Goal: Task Accomplishment & Management: Manage account settings

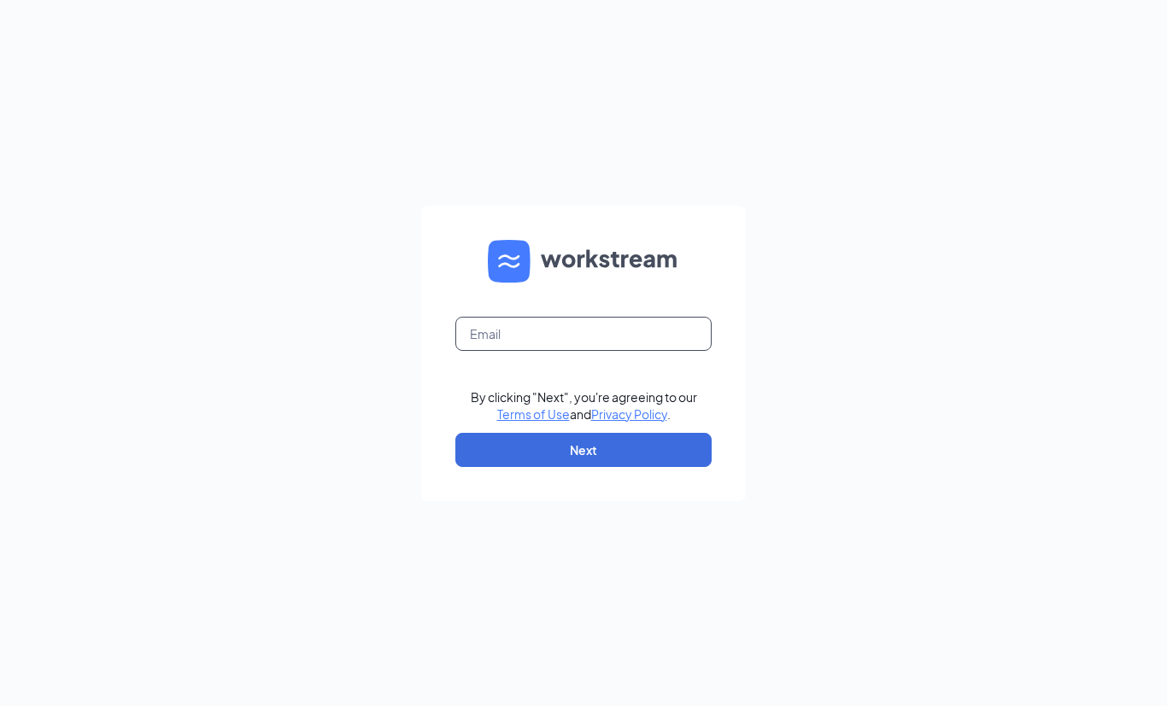
click at [618, 351] on input "text" at bounding box center [583, 334] width 256 height 34
type input "[EMAIL_ADDRESS][DOMAIN_NAME]"
click at [606, 467] on button "Next" at bounding box center [583, 450] width 256 height 34
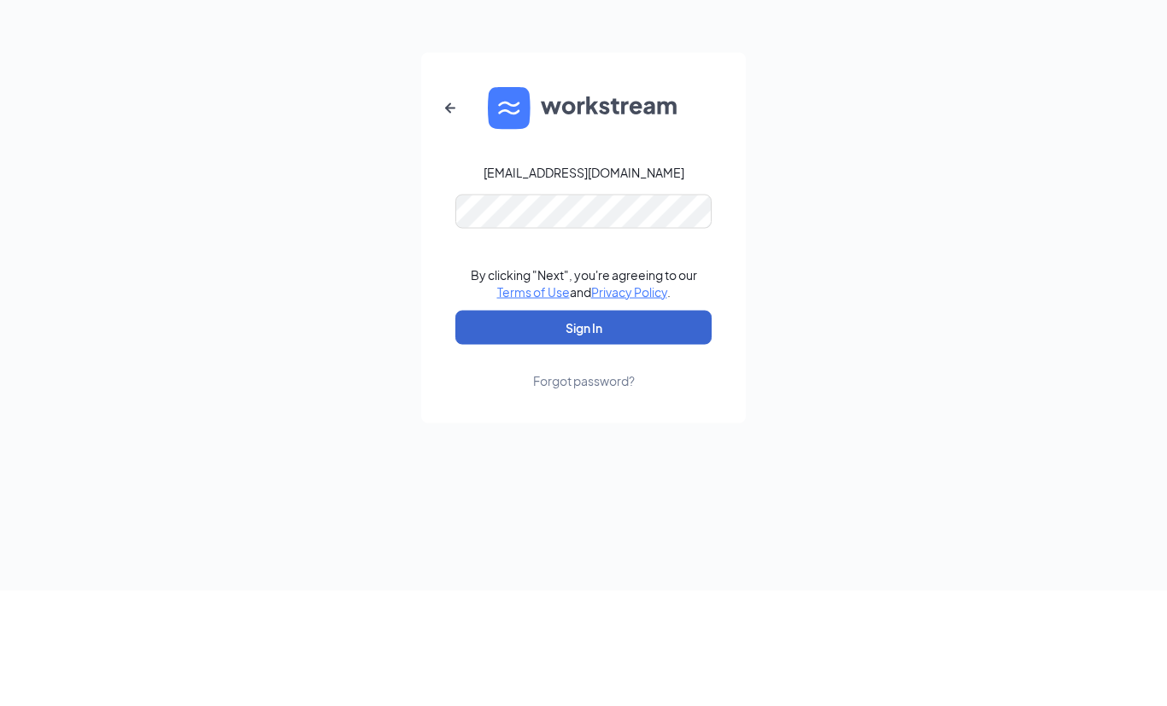
click at [583, 426] on button "Sign In" at bounding box center [583, 443] width 256 height 34
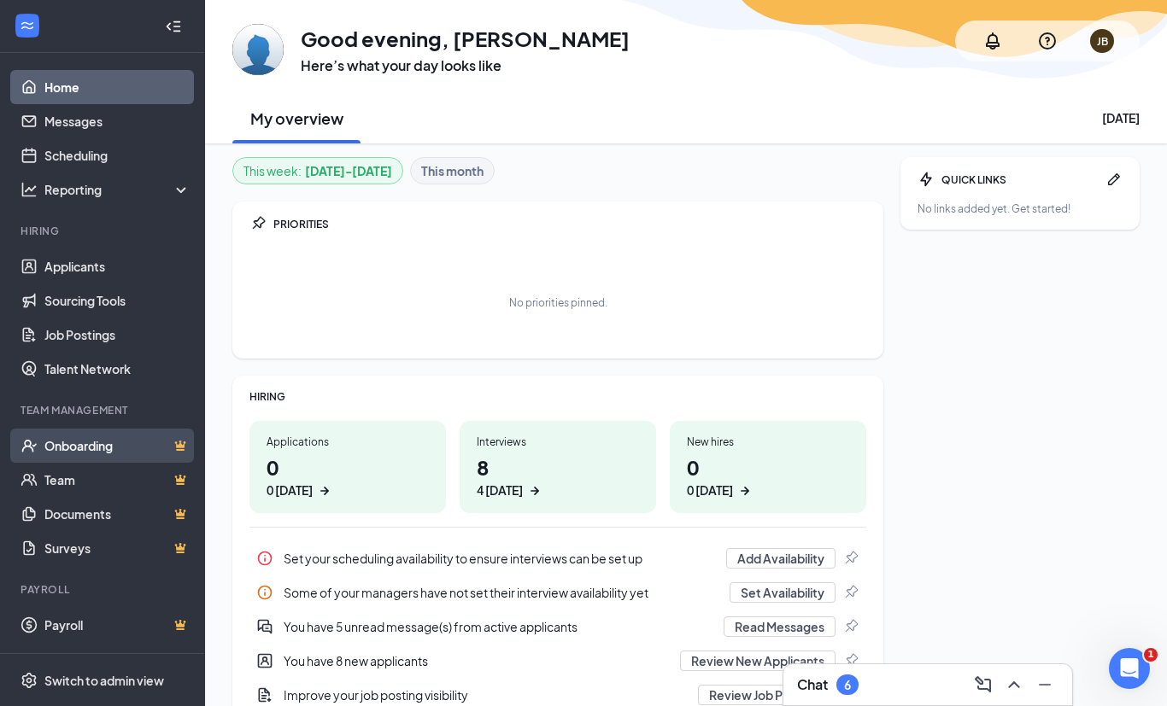
click at [77, 454] on link "Onboarding" at bounding box center [117, 446] width 146 height 34
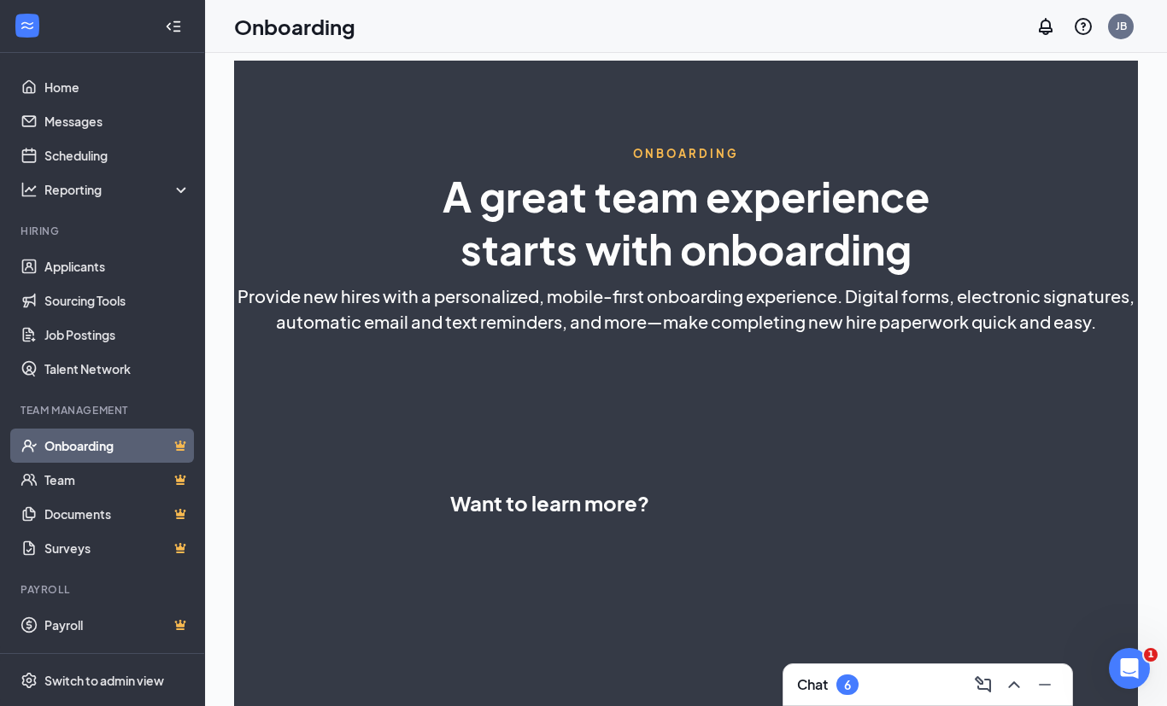
select select "US"
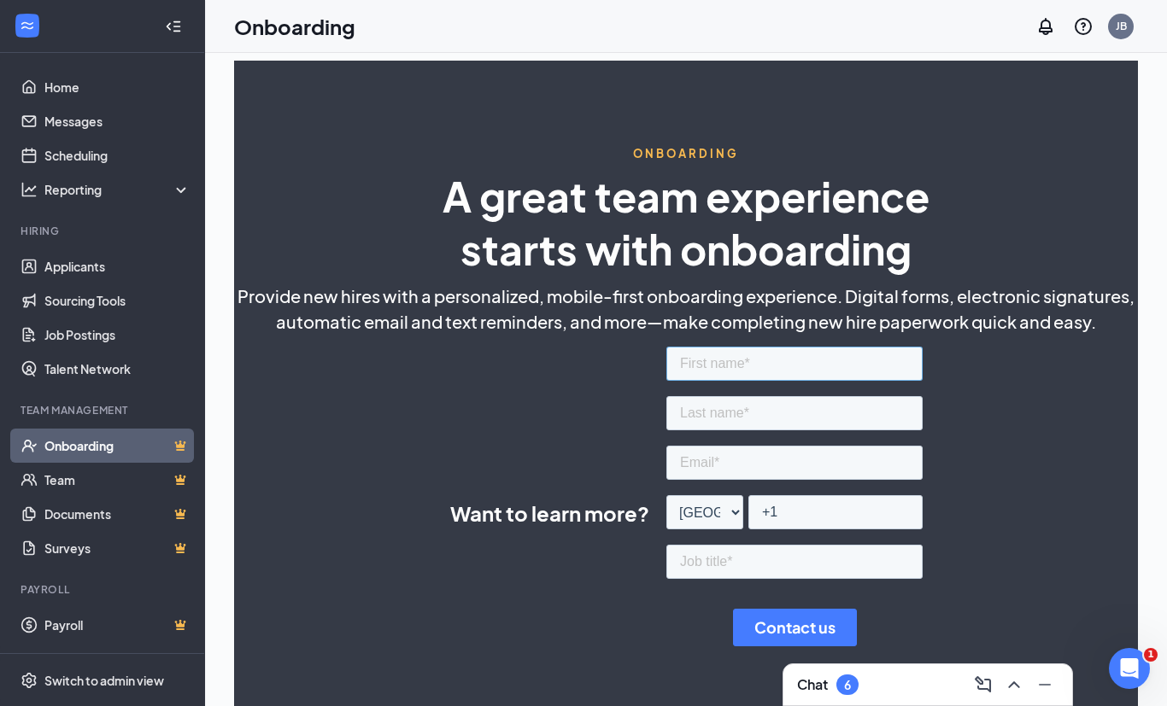
click at [834, 369] on input "text" at bounding box center [793, 364] width 256 height 34
click at [249, 455] on div "ONBOARDING A great team experience starts with onboarding Provide new hires wit…" at bounding box center [686, 592] width 904 height 1063
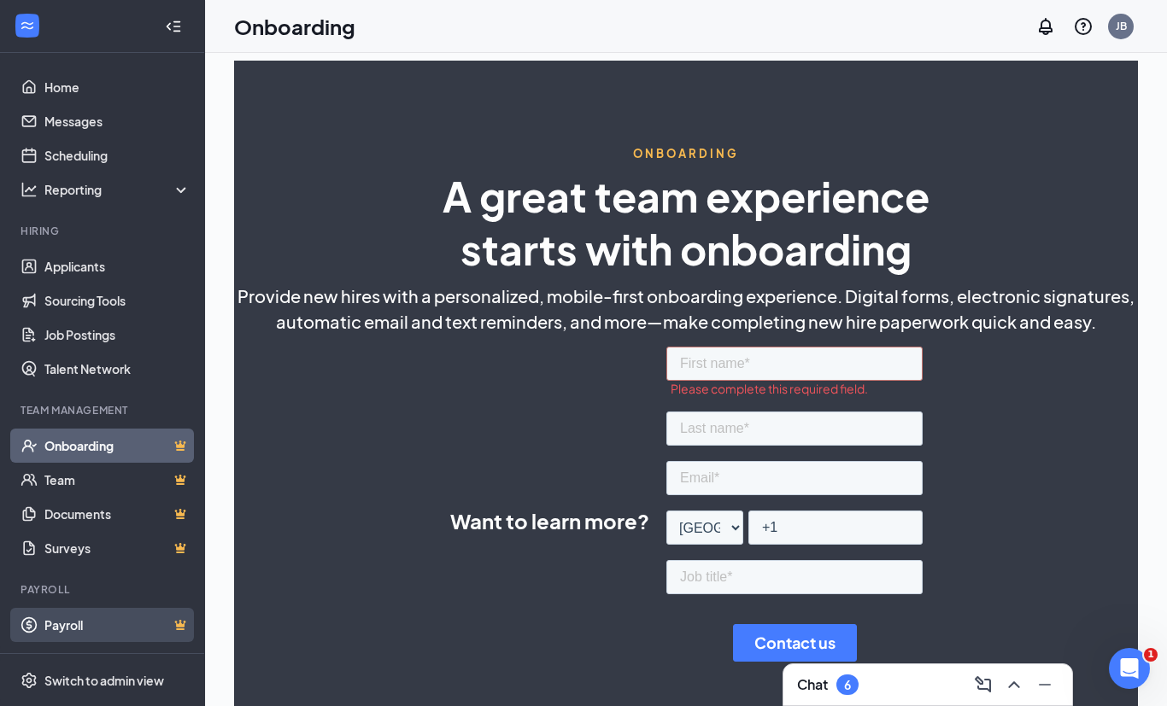
click at [57, 635] on link "Payroll" at bounding box center [117, 625] width 146 height 34
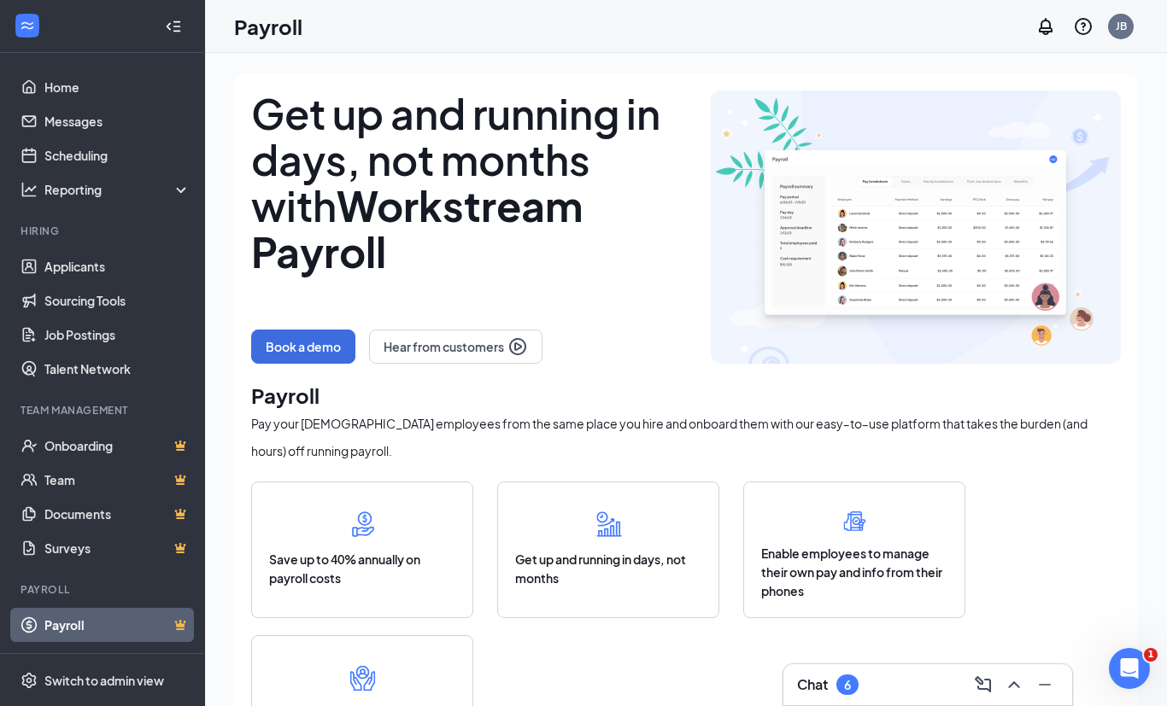
click at [845, 699] on div "Chat 6" at bounding box center [927, 684] width 261 height 27
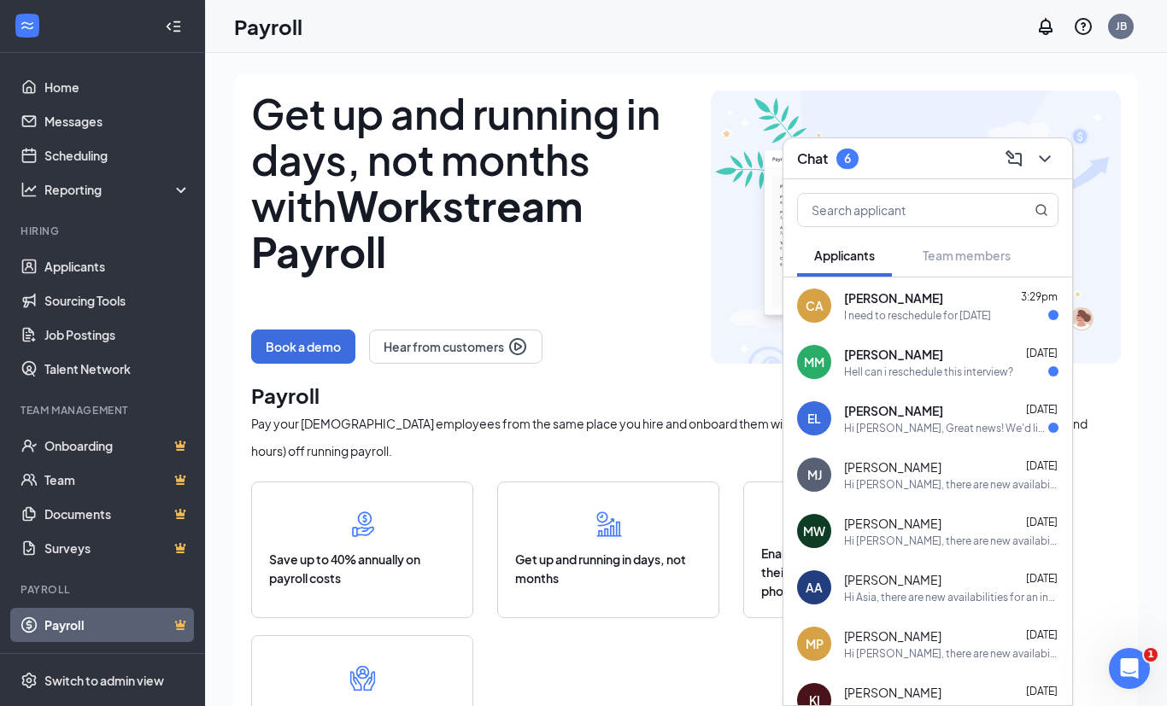
click at [998, 436] on div "Hi Emma Lewis, Great news! We'd like to invite you to an interview with us for …" at bounding box center [946, 428] width 204 height 15
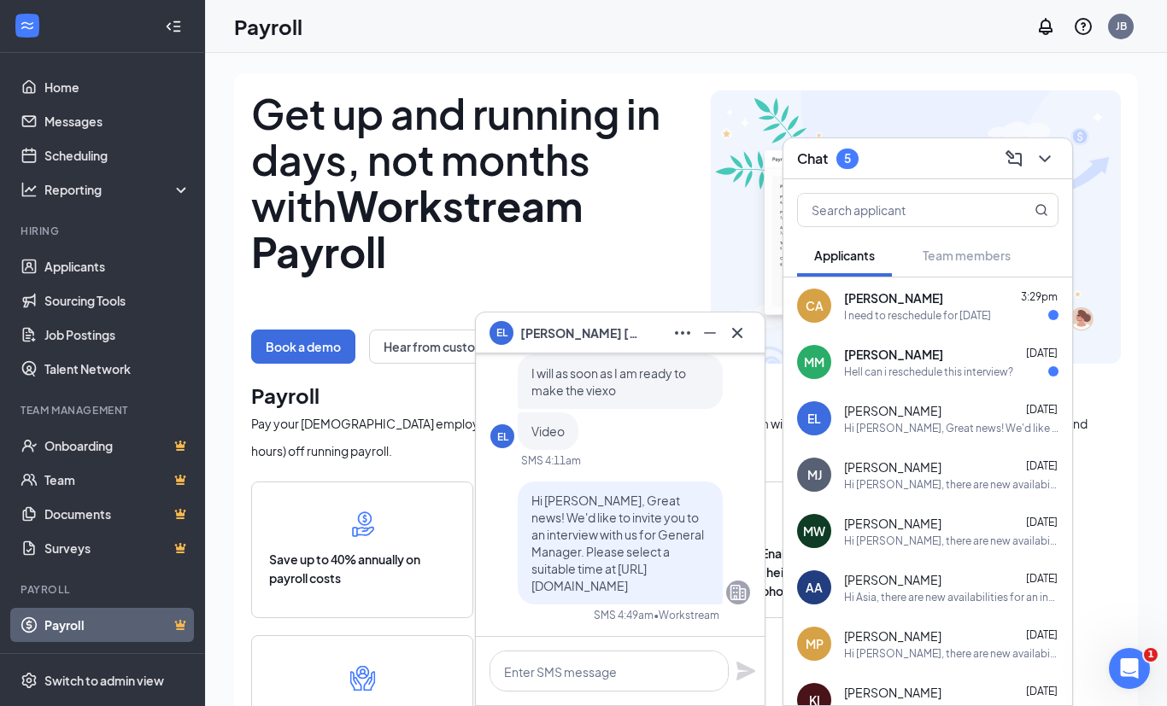
click at [84, 629] on link "Payroll" at bounding box center [117, 625] width 146 height 34
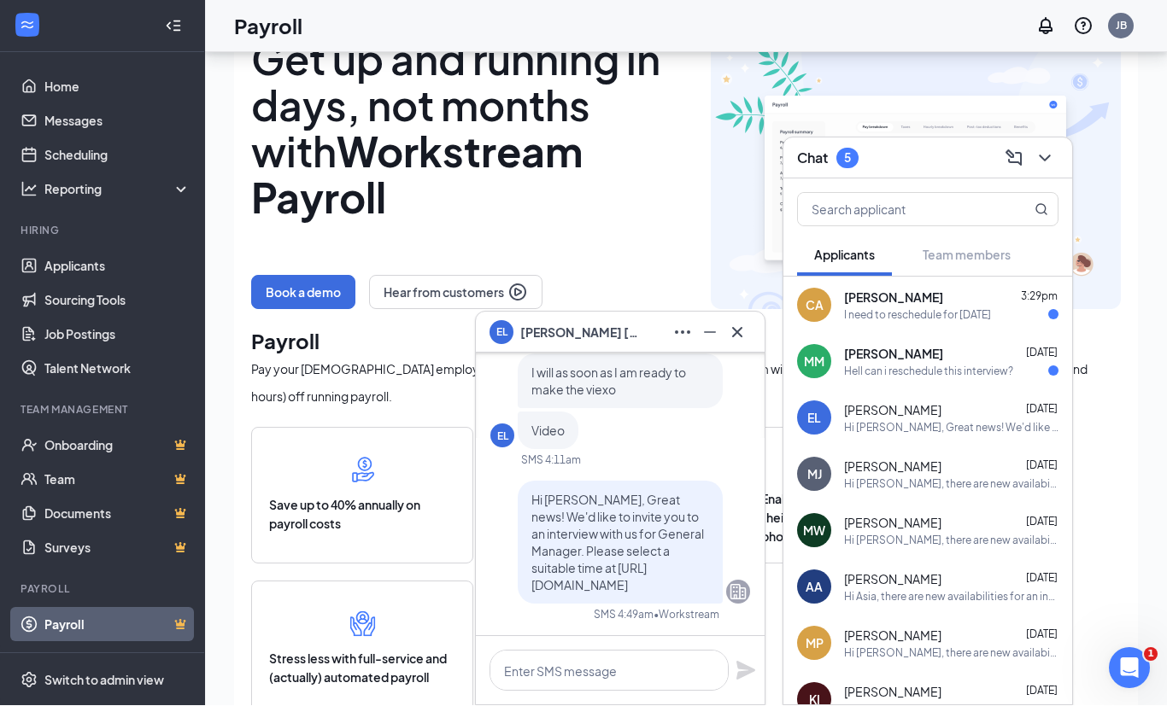
scroll to position [55, 0]
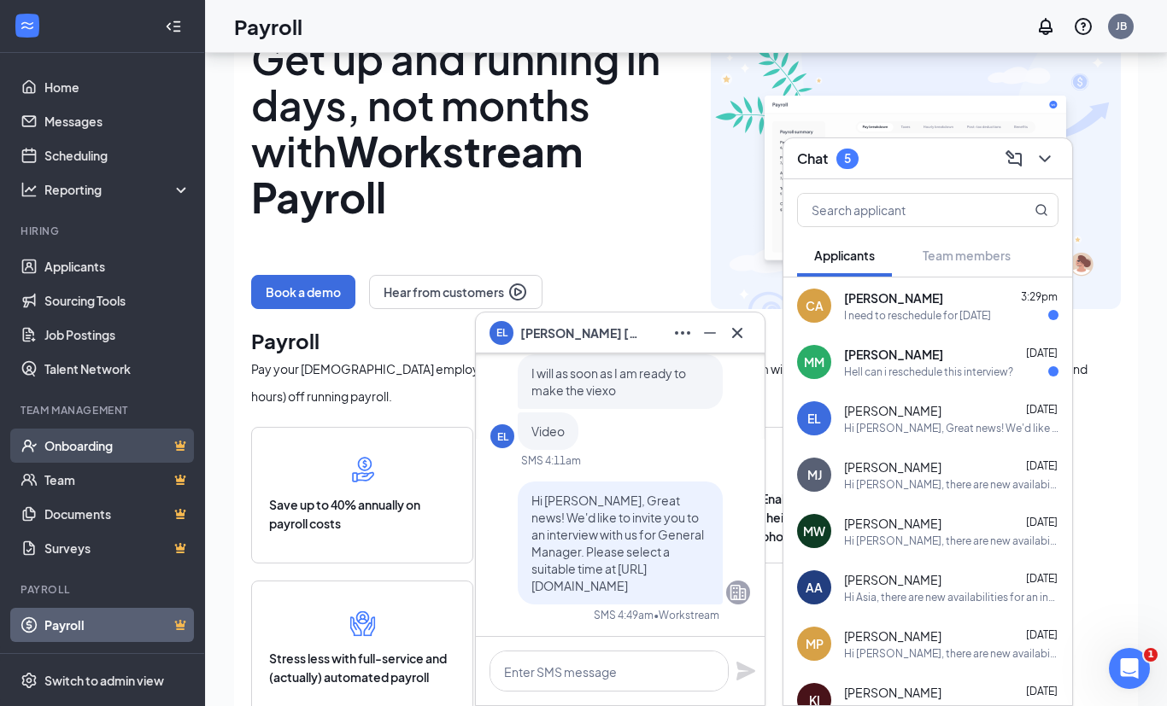
click at [56, 429] on link "Onboarding" at bounding box center [117, 446] width 146 height 34
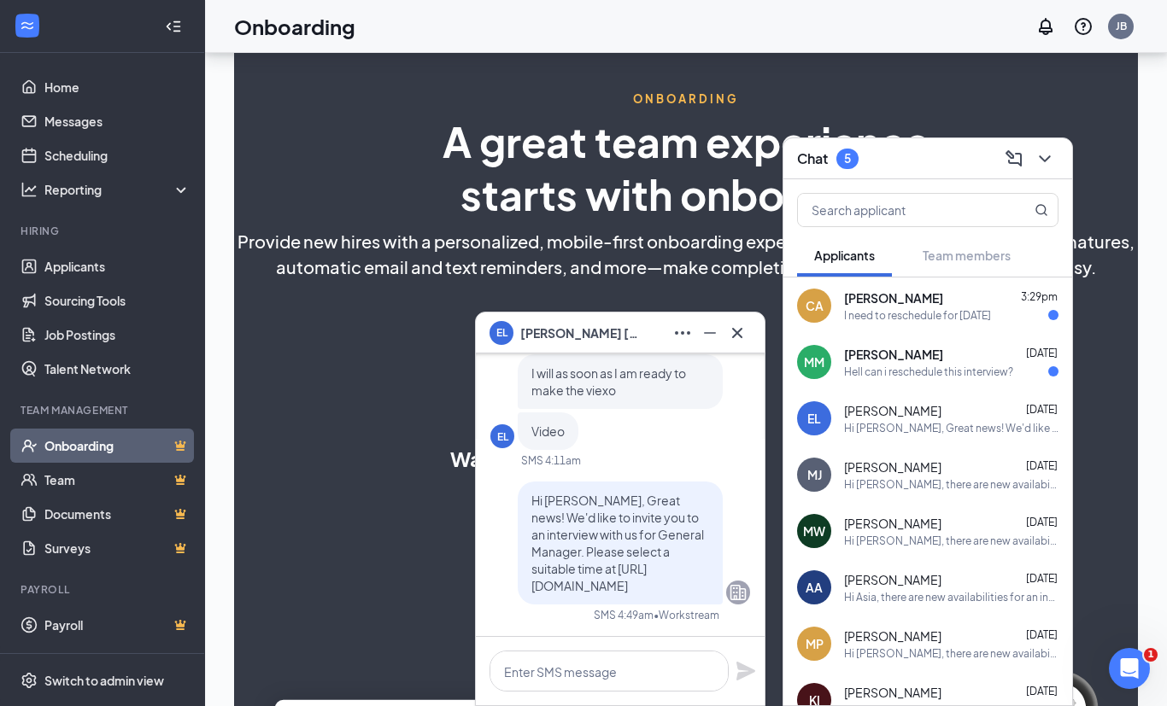
select select "US"
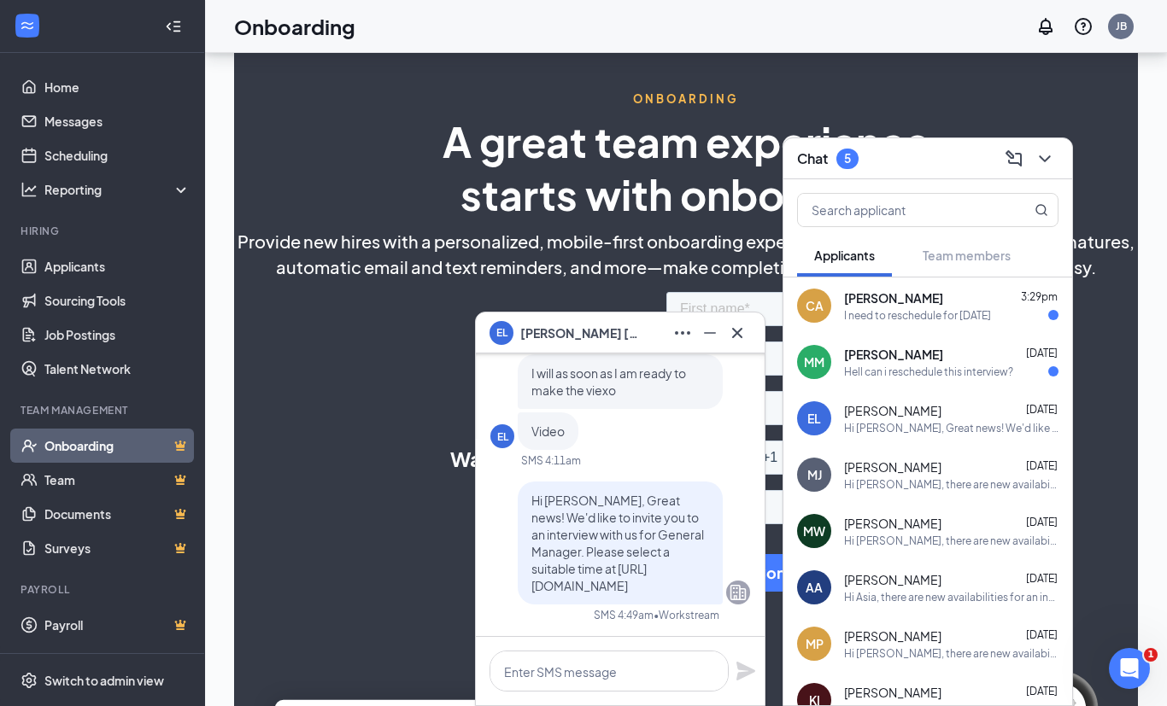
click at [738, 343] on icon "Cross" at bounding box center [737, 333] width 20 height 20
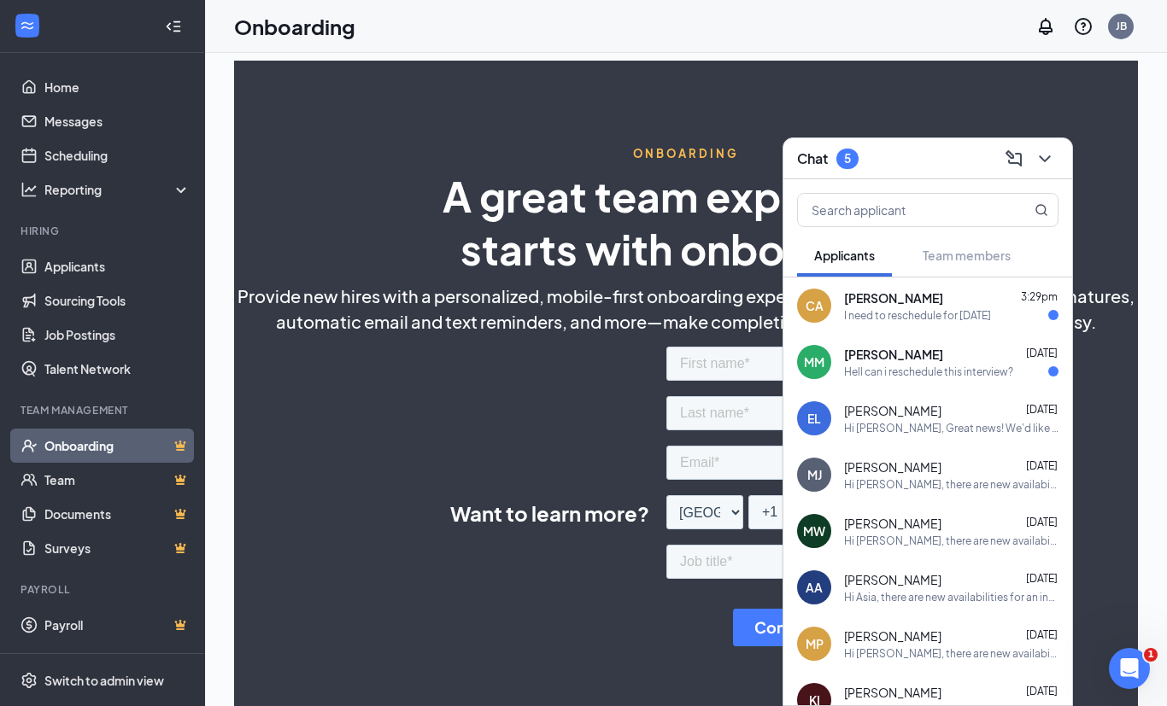
click at [1057, 151] on button at bounding box center [1044, 158] width 27 height 27
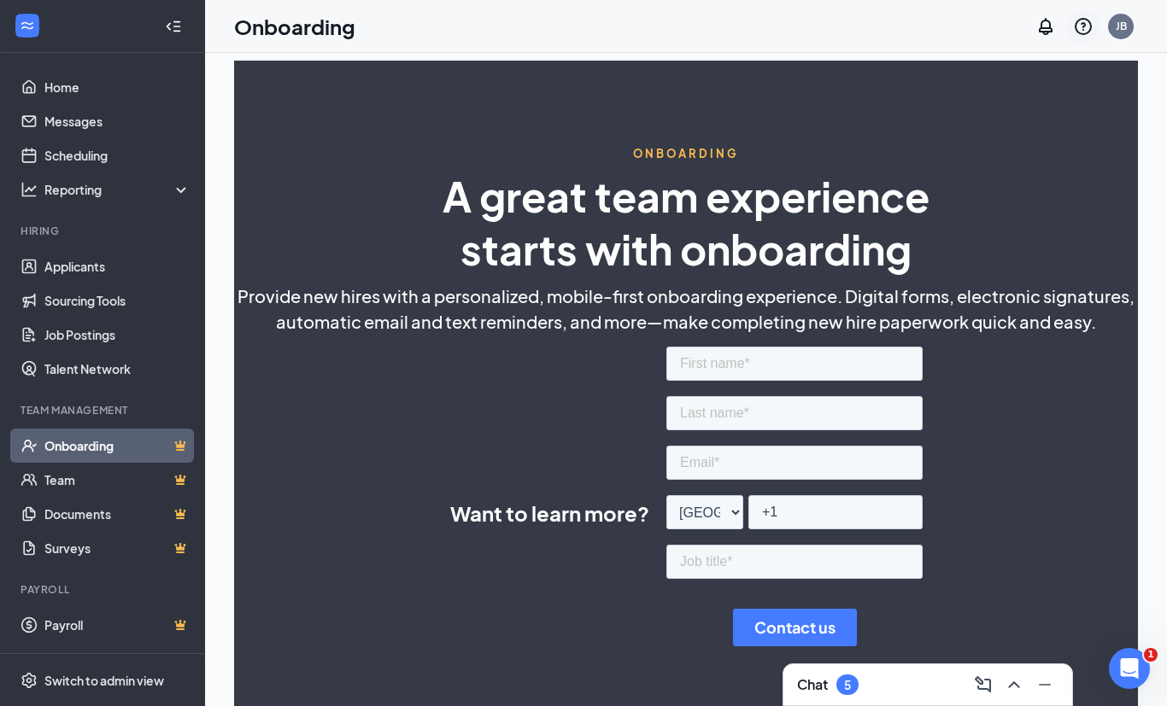
click at [1082, 30] on icon "QuestionInfo" at bounding box center [1083, 26] width 20 height 20
click at [982, 329] on span "automatic email and text reminders, and more—make completing new hire paperwork…" at bounding box center [686, 322] width 820 height 26
click at [832, 371] on input "text" at bounding box center [793, 364] width 256 height 34
type input "Jay"
type input "Balani"
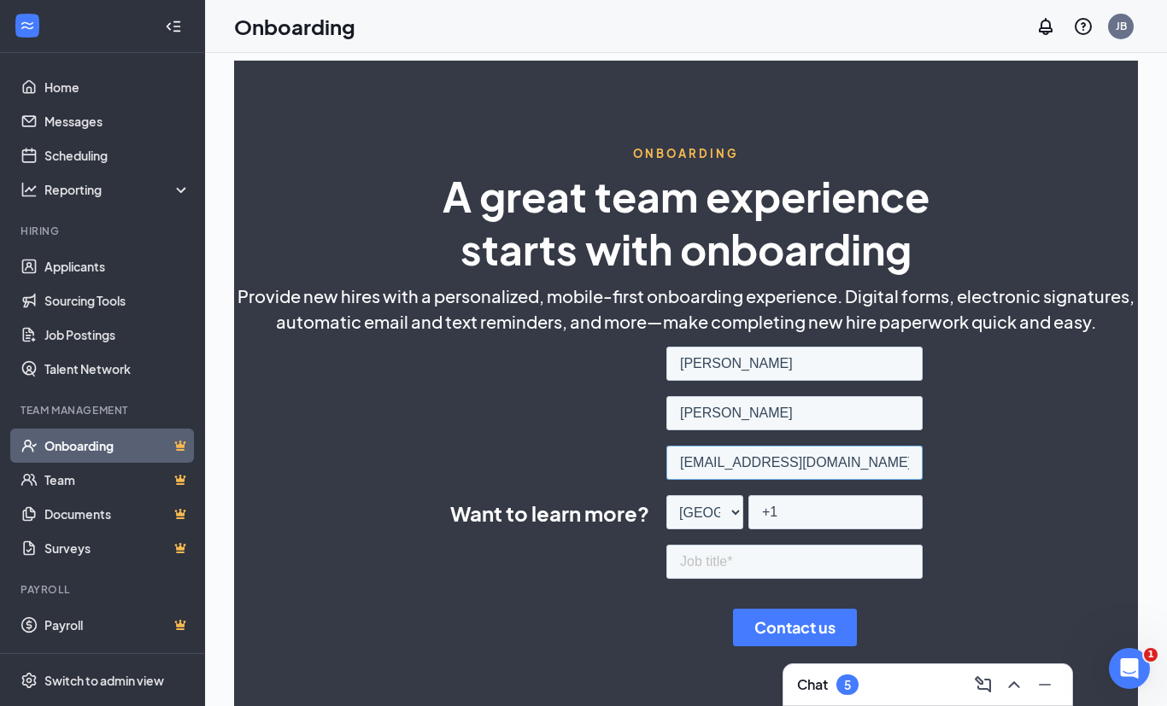
type input "[EMAIL_ADDRESS][DOMAIN_NAME]"
click at [823, 512] on input "+1" at bounding box center [834, 512] width 174 height 34
click at [60, 82] on link "Home" at bounding box center [117, 87] width 146 height 34
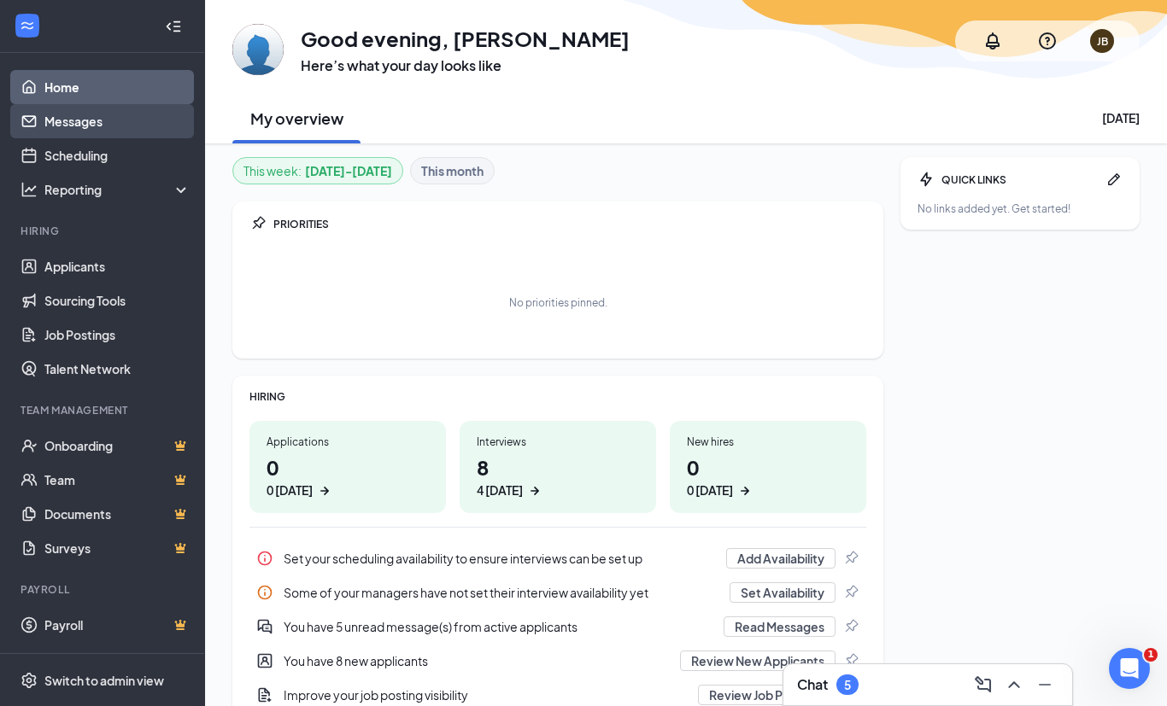
click at [105, 130] on link "Messages" at bounding box center [117, 121] width 146 height 34
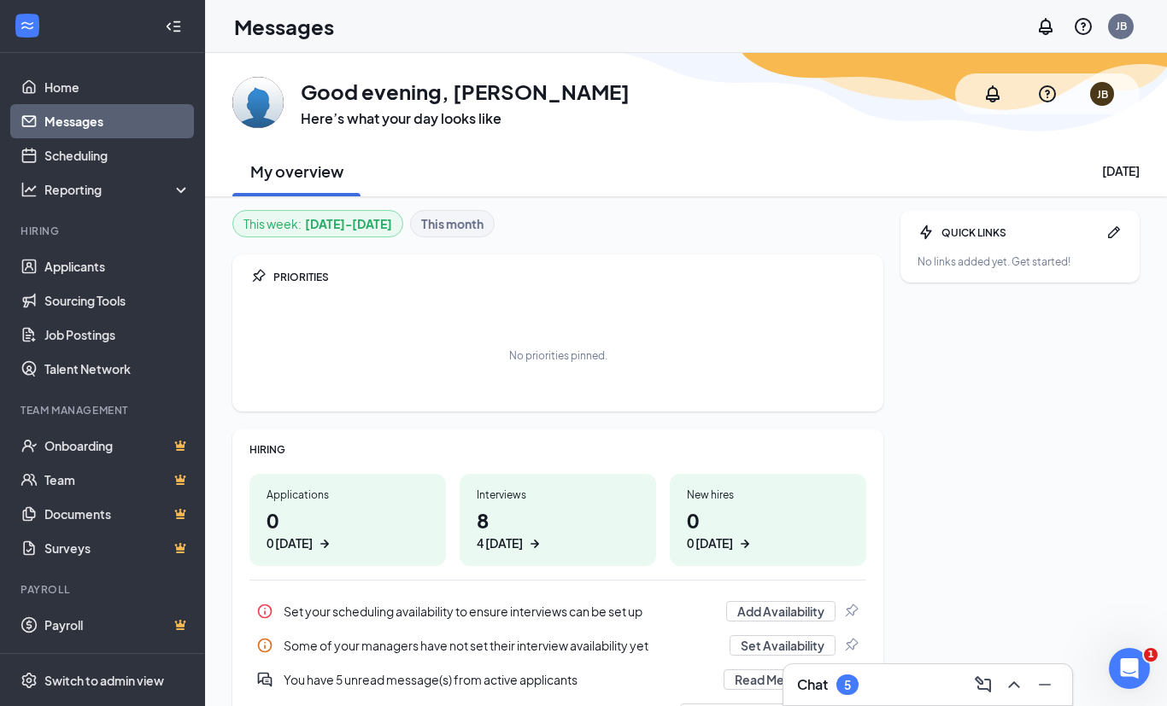
scroll to position [55, 0]
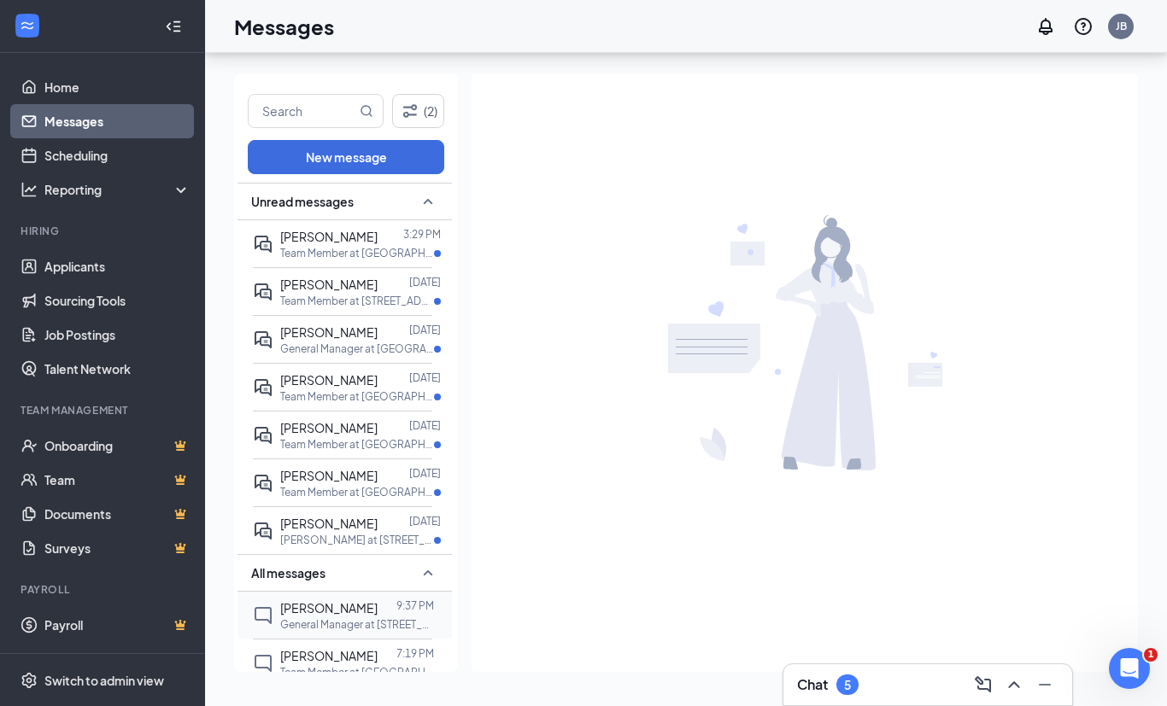
click at [355, 618] on p "General Manager at 15011 Telegraph Rd" at bounding box center [357, 625] width 154 height 15
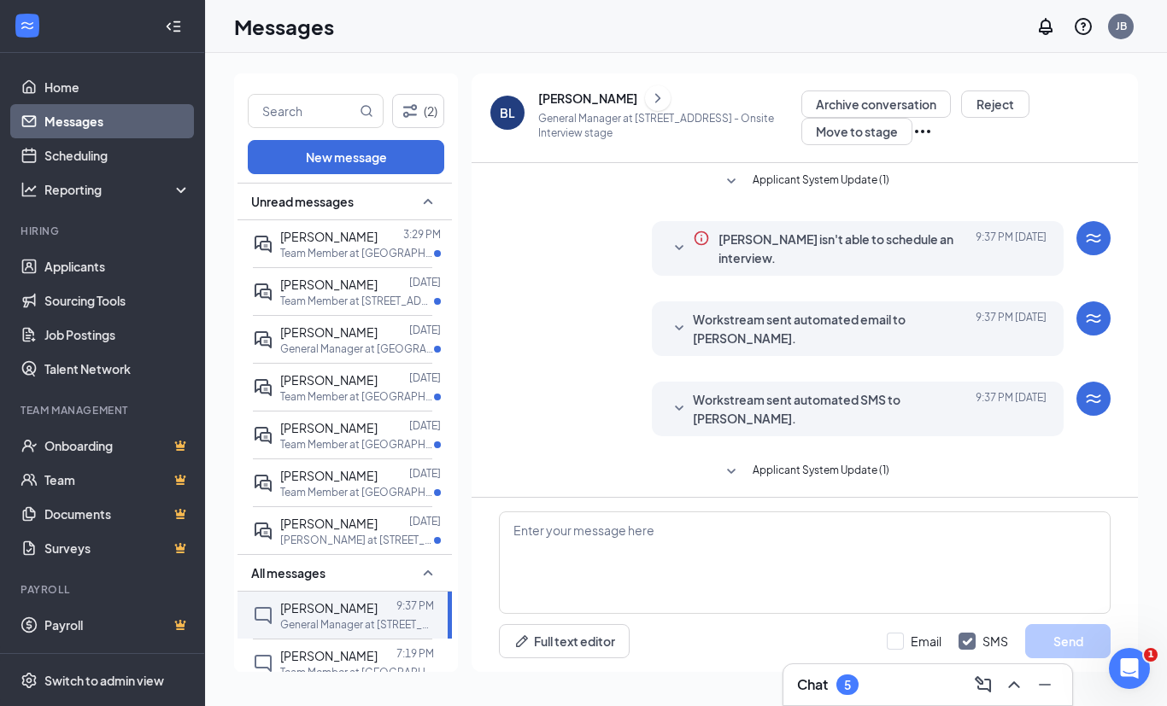
click at [649, 94] on icon "ChevronRight" at bounding box center [657, 98] width 17 height 20
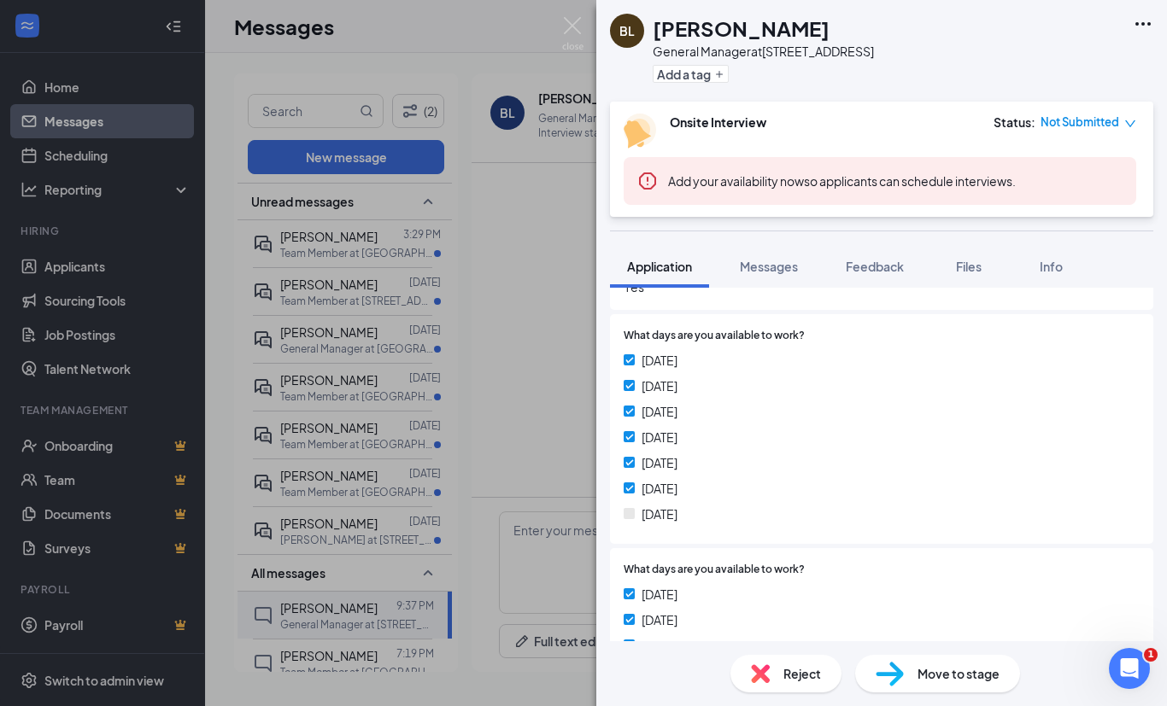
scroll to position [299, 0]
click at [964, 272] on span "Files" at bounding box center [969, 266] width 26 height 15
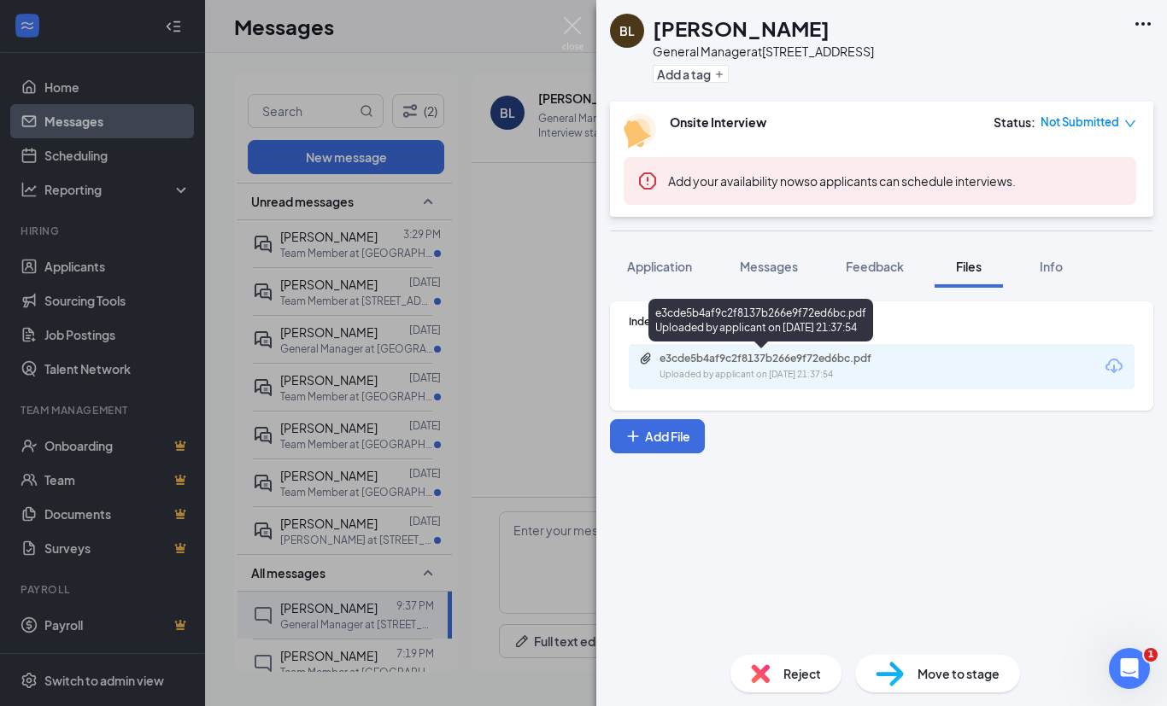
click at [846, 316] on div "e3cde5b4af9c2f8137b266e9f72ed6bc.pdf Uploaded by applicant on Sep 15, 2025 at 2…" at bounding box center [760, 320] width 225 height 43
click at [819, 368] on div "Uploaded by applicant on Sep 15, 2025 at 21:37:54" at bounding box center [787, 375] width 256 height 14
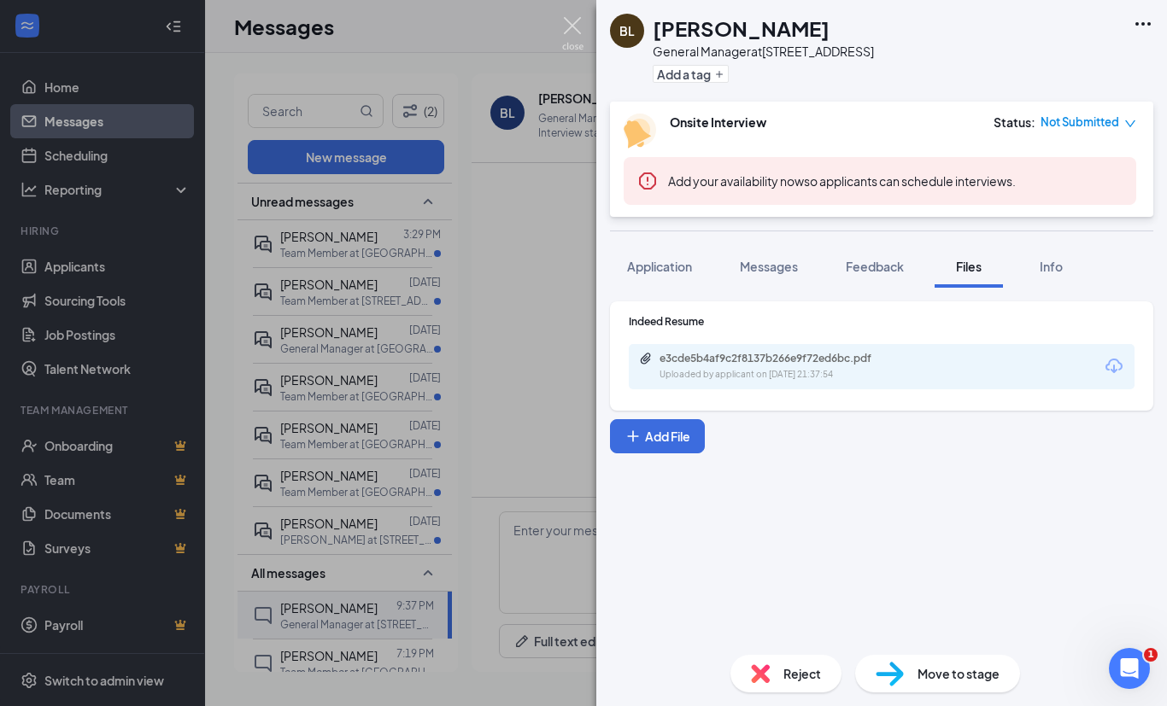
click at [573, 20] on img at bounding box center [572, 33] width 21 height 33
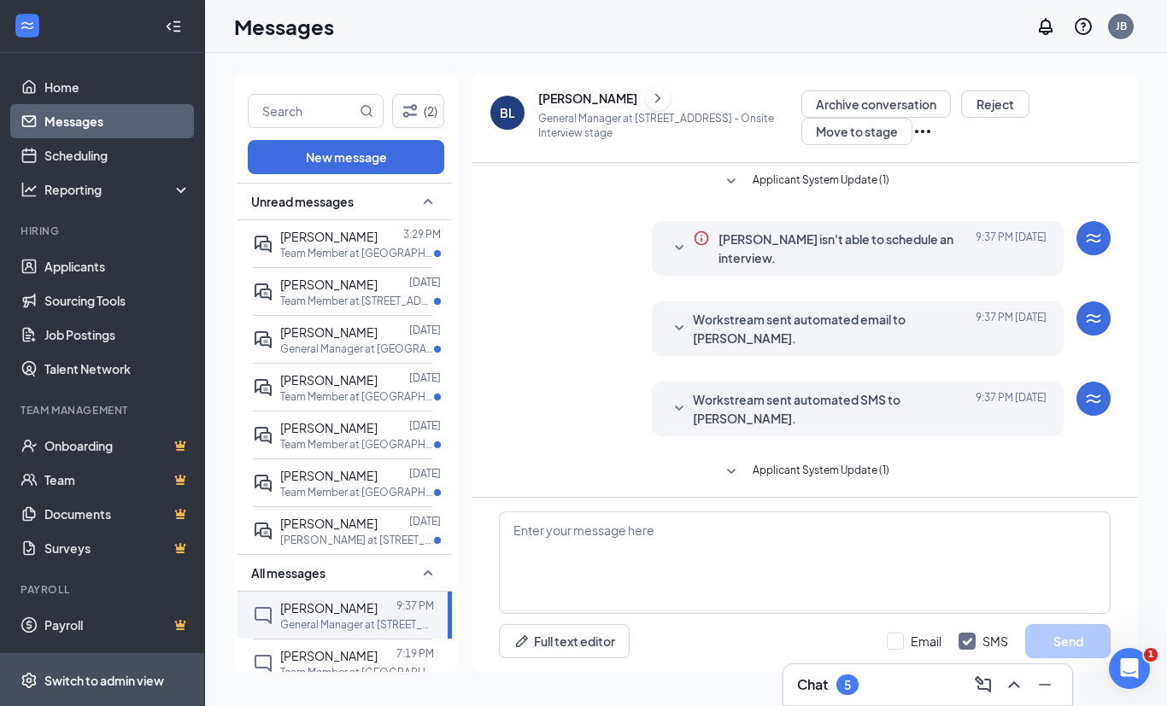
click at [85, 689] on div "Switch to admin view" at bounding box center [104, 680] width 120 height 17
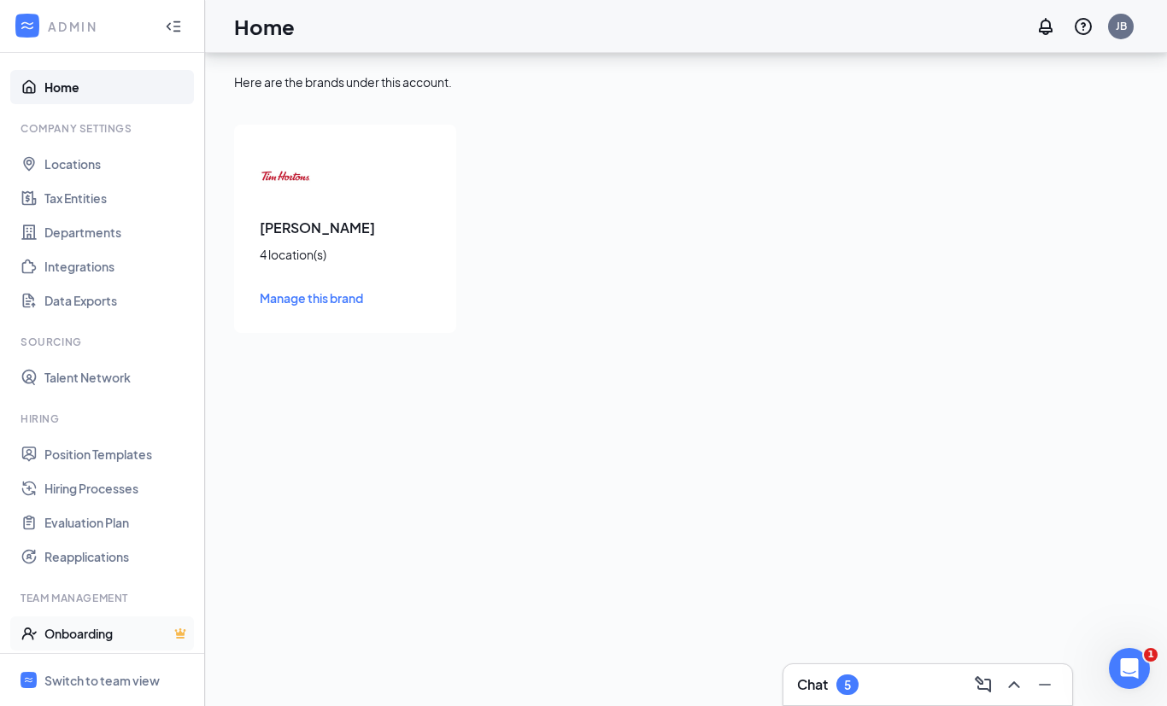
click at [86, 617] on link "Onboarding" at bounding box center [117, 634] width 146 height 34
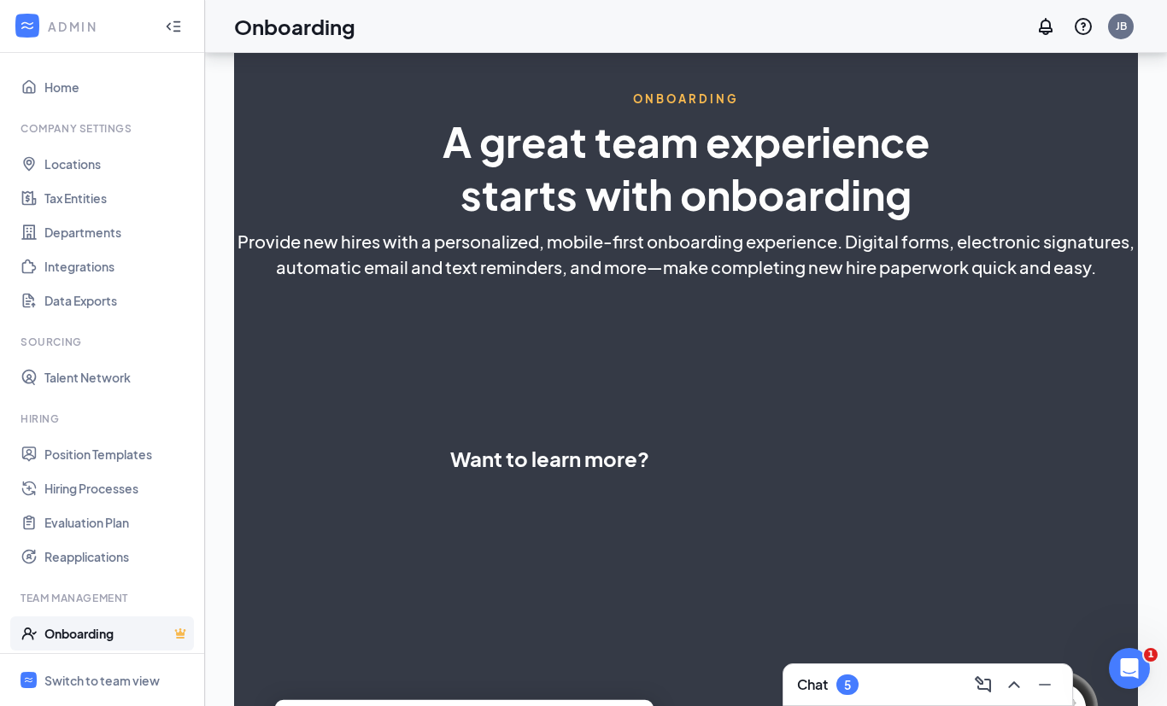
select select "US"
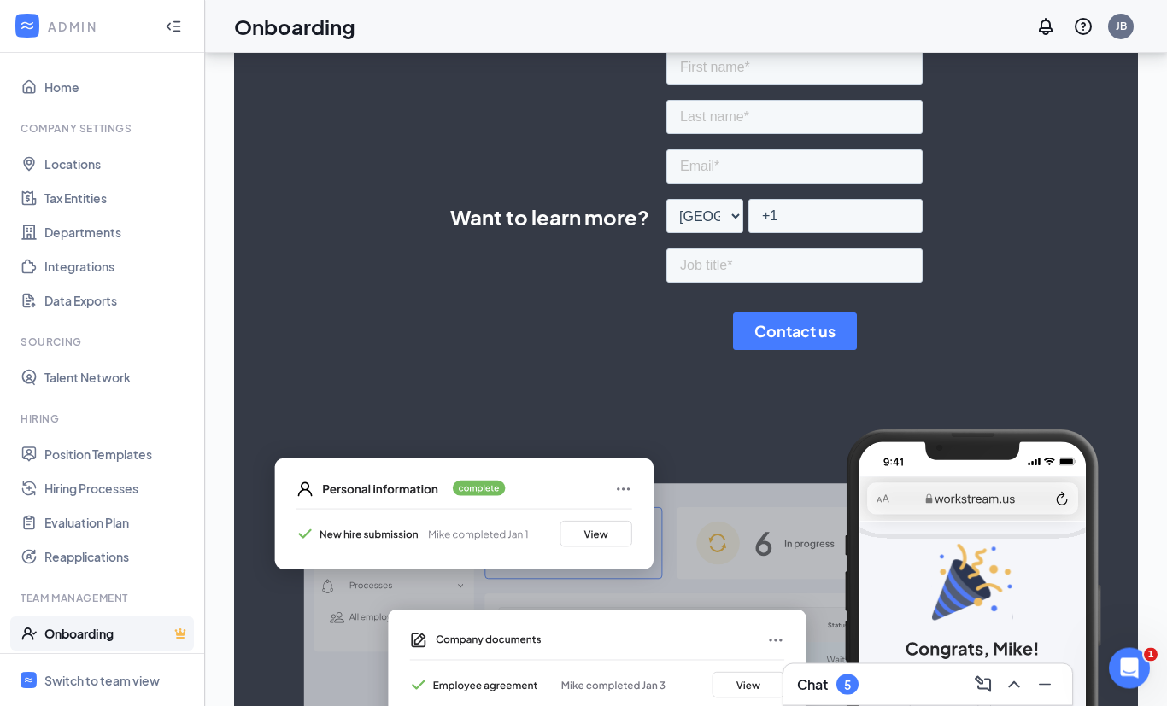
scroll to position [305, 0]
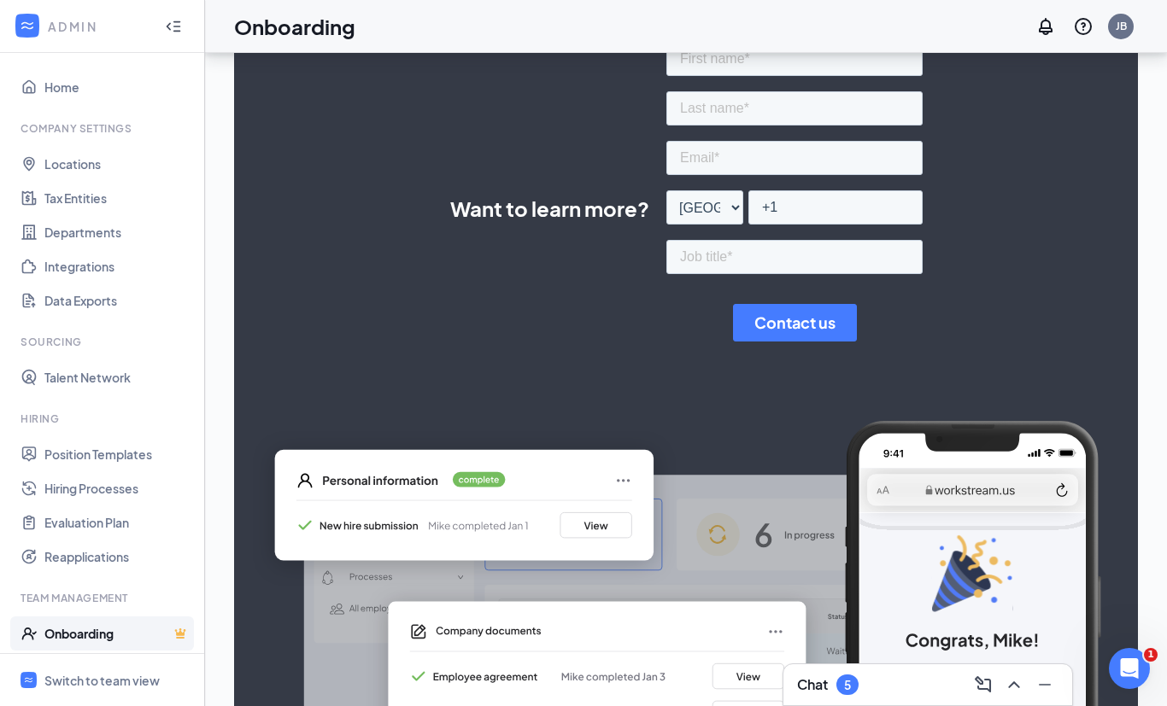
click at [1045, 653] on img at bounding box center [686, 619] width 904 height 397
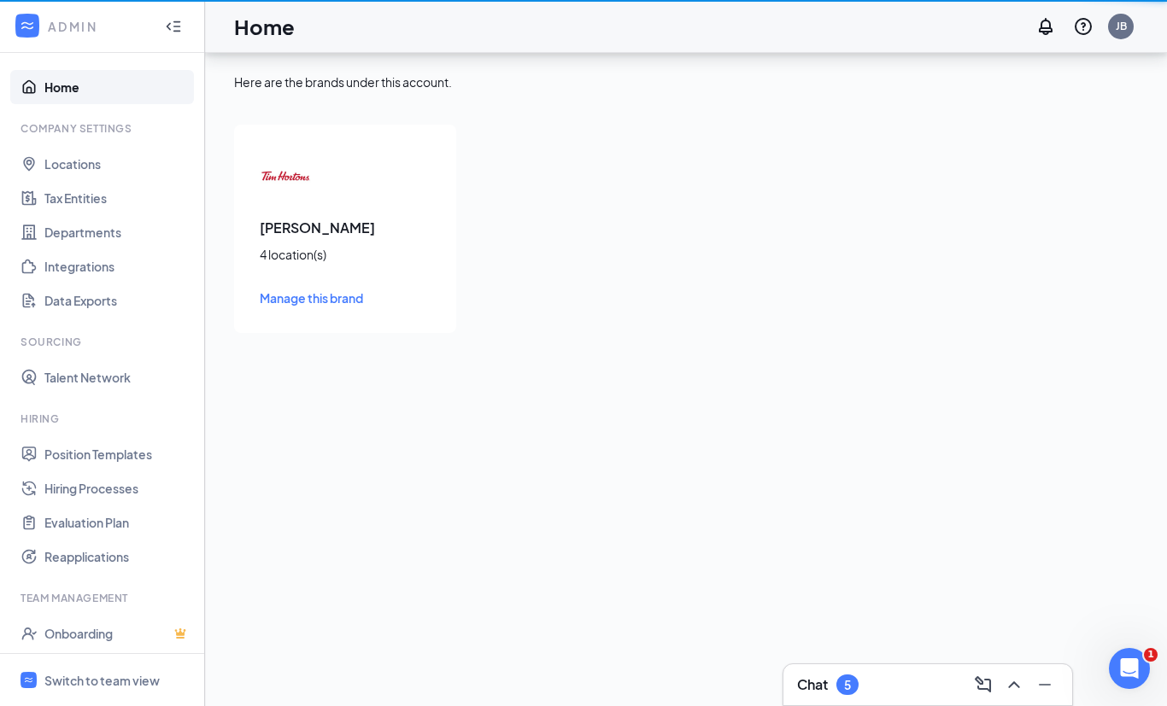
scroll to position [55, 0]
